Goal: Transaction & Acquisition: Purchase product/service

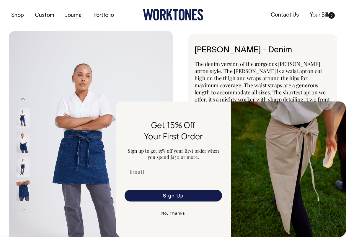
click at [24, 137] on img at bounding box center [23, 142] width 13 height 21
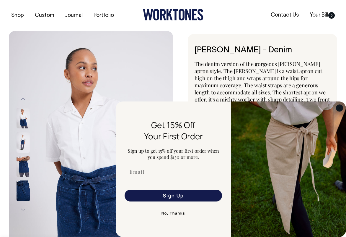
click at [339, 107] on circle "Close dialog" at bounding box center [339, 107] width 7 height 7
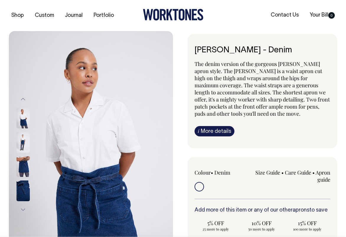
click at [22, 142] on img at bounding box center [23, 142] width 13 height 21
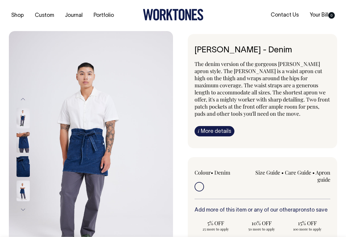
click at [27, 182] on img at bounding box center [23, 190] width 13 height 21
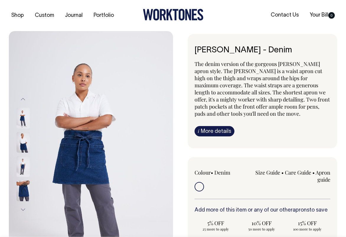
click at [25, 121] on img at bounding box center [23, 118] width 13 height 21
click at [19, 188] on img at bounding box center [23, 190] width 13 height 21
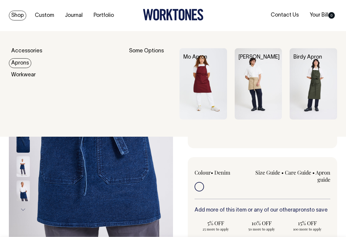
click at [269, 85] on img at bounding box center [259, 83] width 48 height 71
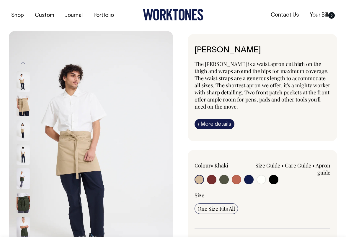
click at [245, 177] on input "radio" at bounding box center [248, 179] width 9 height 9
radio input "true"
select select "Dark Navy"
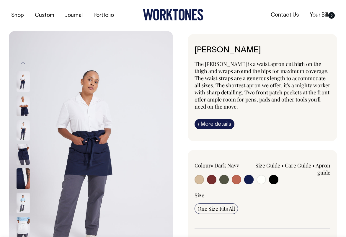
click at [270, 175] on div "Size Guide Size Guide Measurement cm Length at centre front 45 Width at widest …" at bounding box center [290, 169] width 82 height 14
